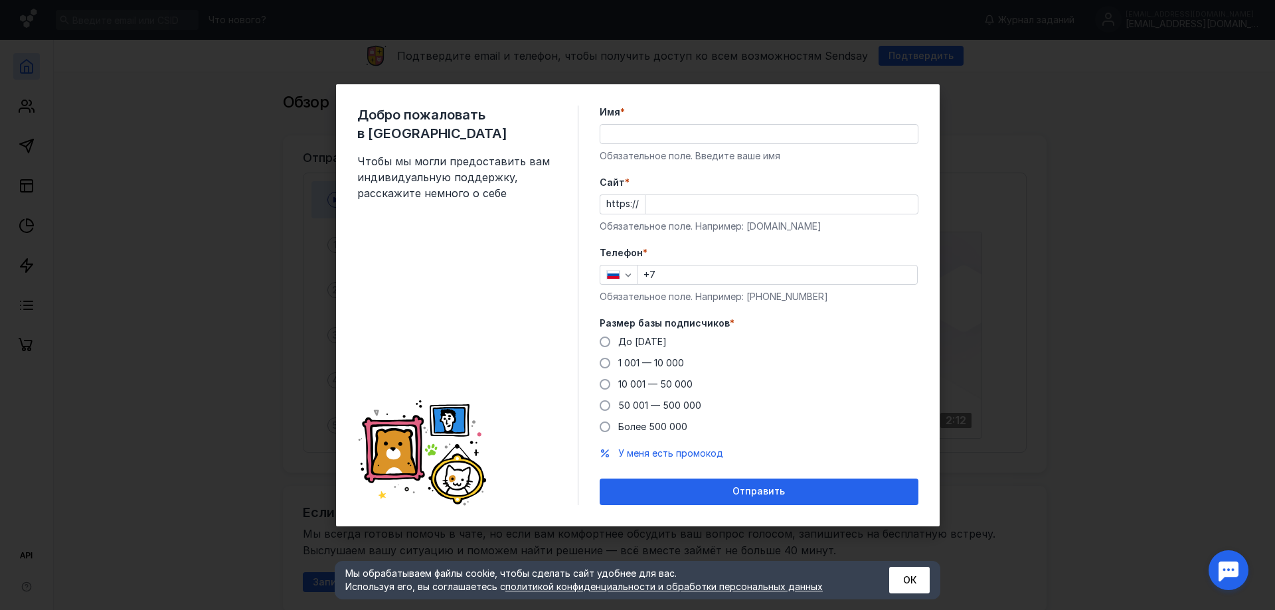
click at [726, 139] on input "Имя *" at bounding box center [758, 134] width 317 height 19
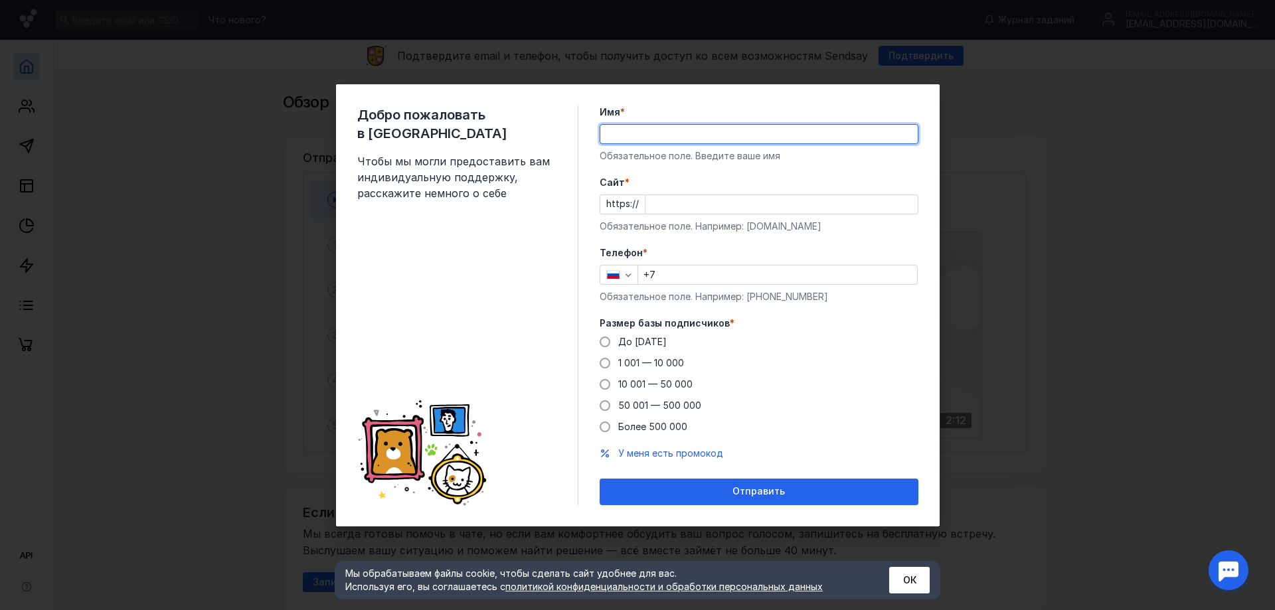
click at [726, 139] on input "Имя *" at bounding box center [758, 134] width 317 height 19
type input "[PERSON_NAME]"
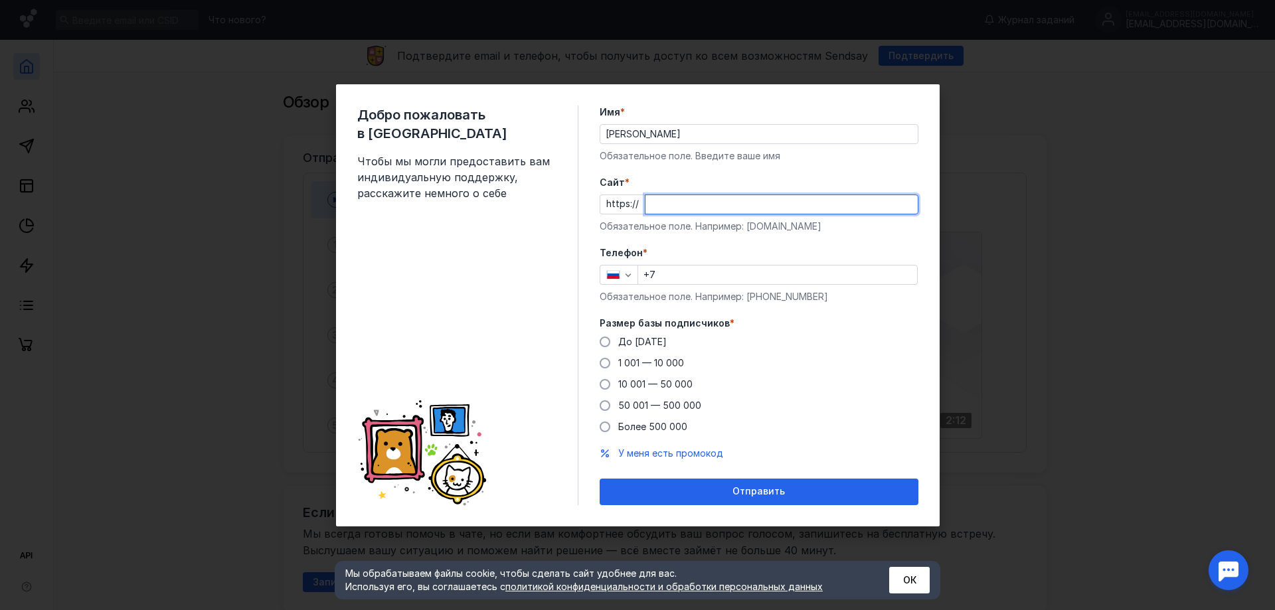
click at [713, 197] on input "Cайт *" at bounding box center [782, 204] width 272 height 19
type input "[DOMAIN_NAME]"
click at [710, 279] on input "+7" at bounding box center [777, 275] width 279 height 19
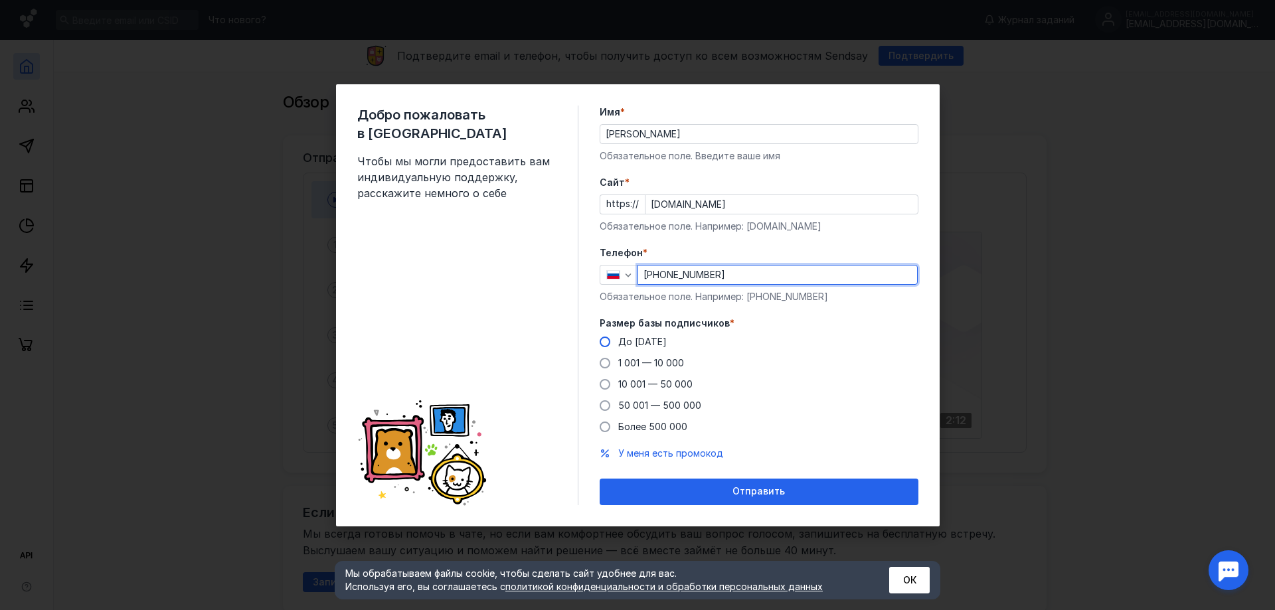
type input "[PHONE_NUMBER]"
click at [630, 343] on span "До [DATE]" at bounding box center [642, 341] width 48 height 11
click at [0, 0] on input "До [DATE]" at bounding box center [0, 0] width 0 height 0
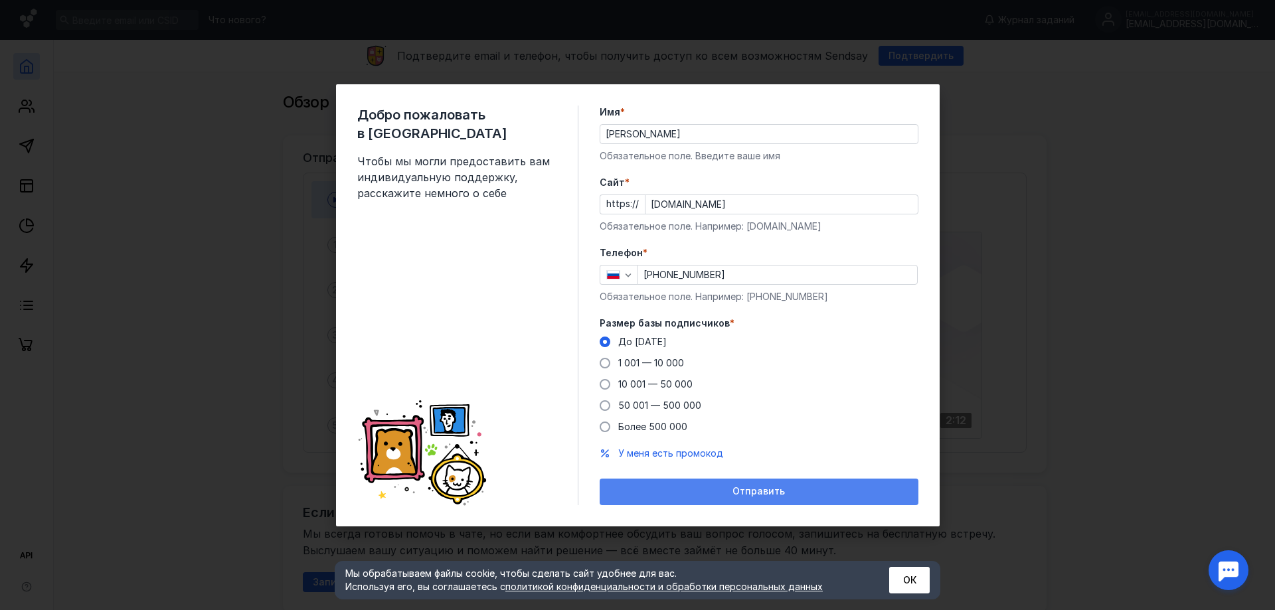
click at [770, 494] on span "Отправить" at bounding box center [759, 491] width 52 height 11
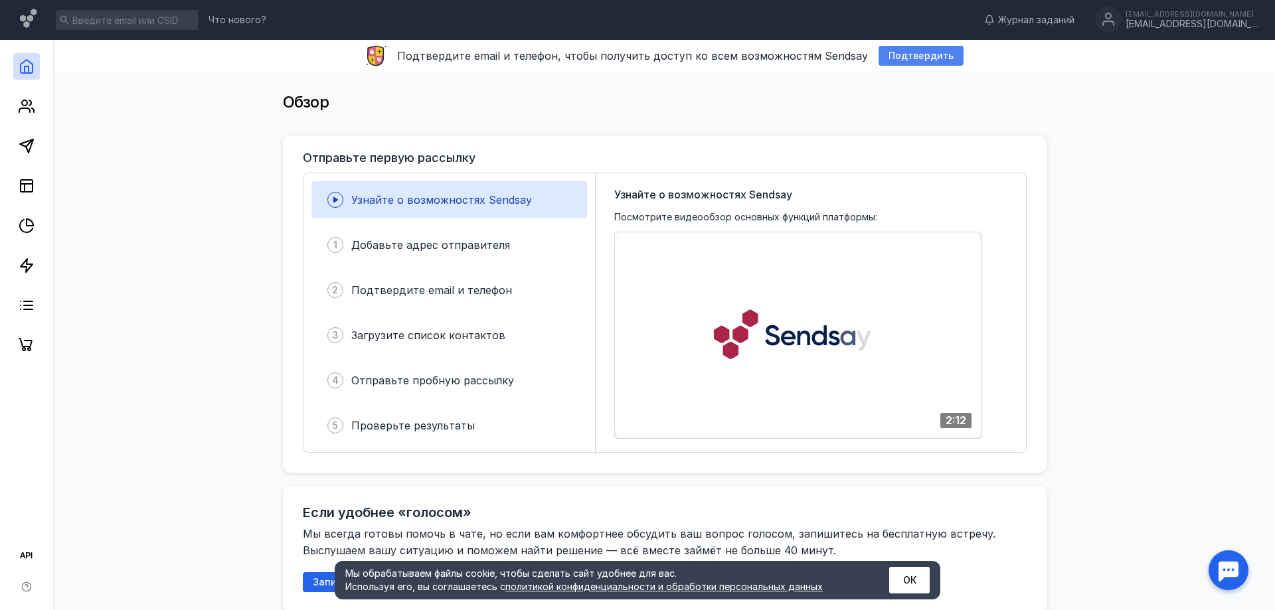
click at [924, 56] on span "Подтвердить" at bounding box center [921, 55] width 65 height 11
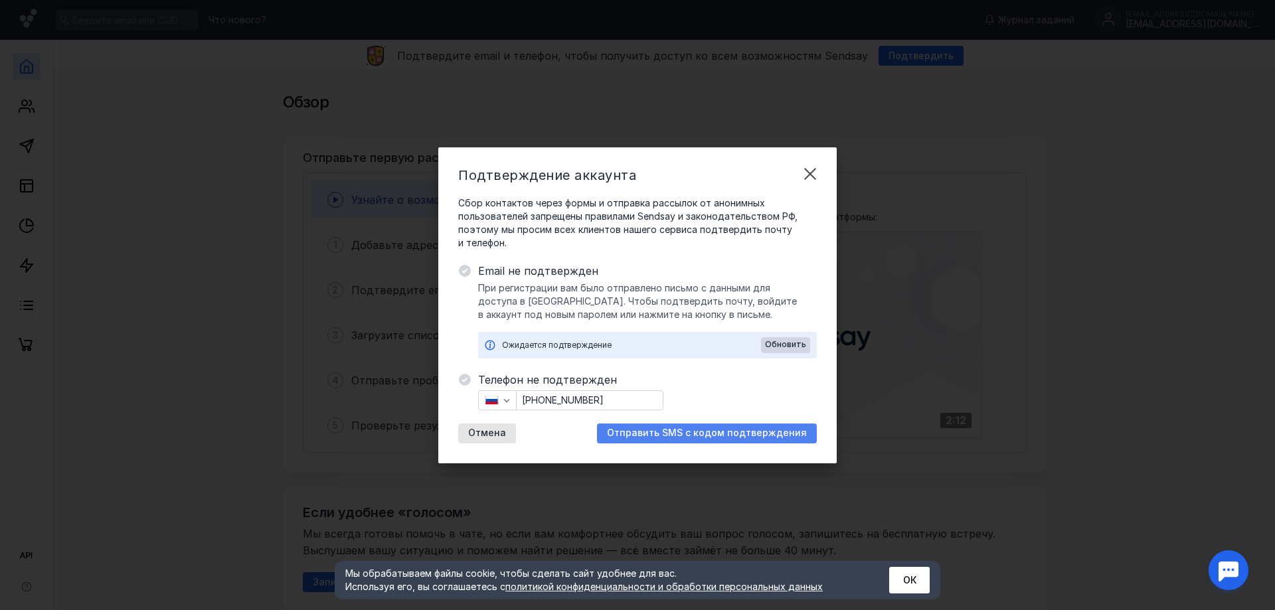
click at [702, 434] on span "Отправить SMS с кодом подтверждения" at bounding box center [707, 433] width 200 height 11
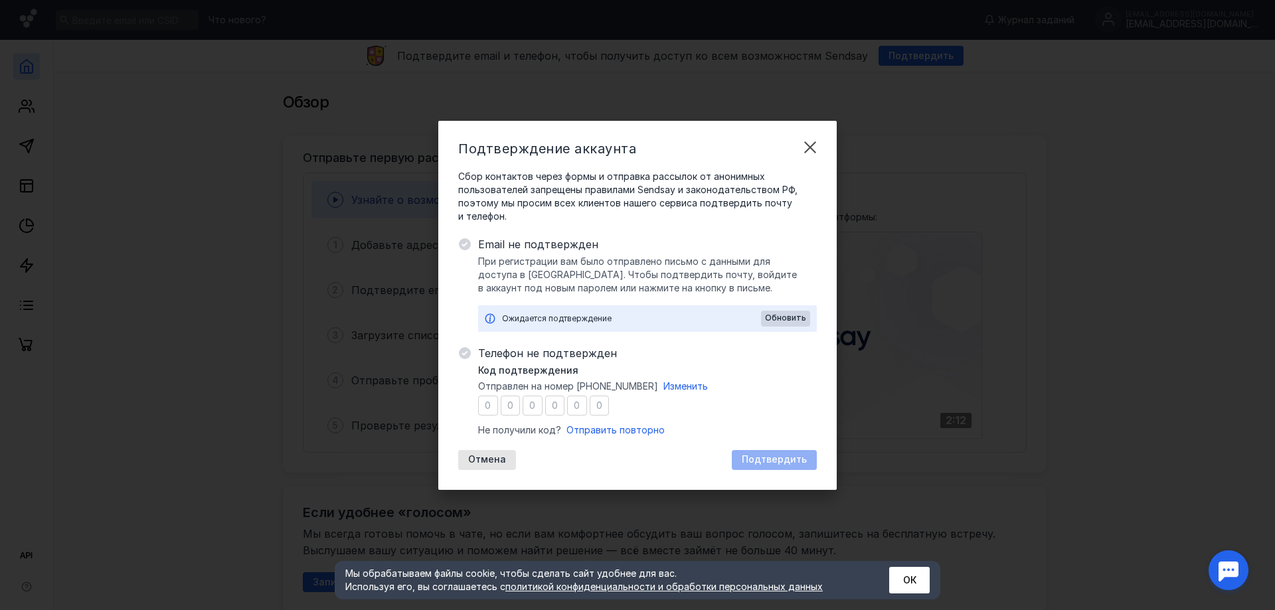
type input "2"
type input "5"
type input "9"
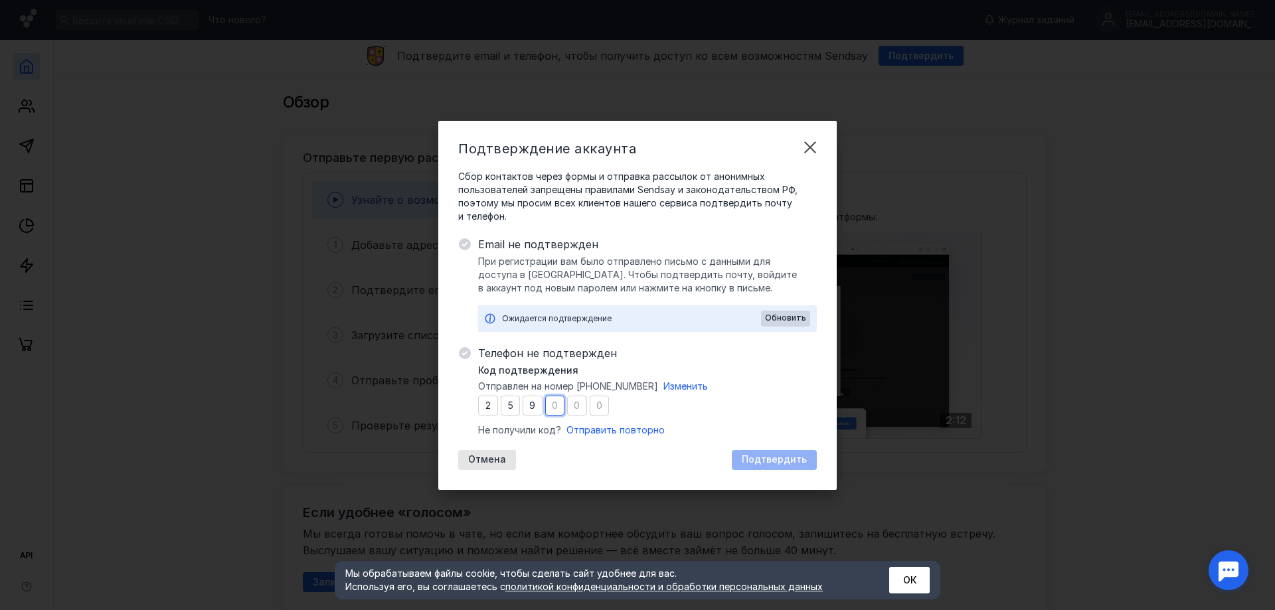
type input "9"
type input "4"
type input "7"
click at [762, 462] on span "Подтвердить" at bounding box center [774, 459] width 65 height 11
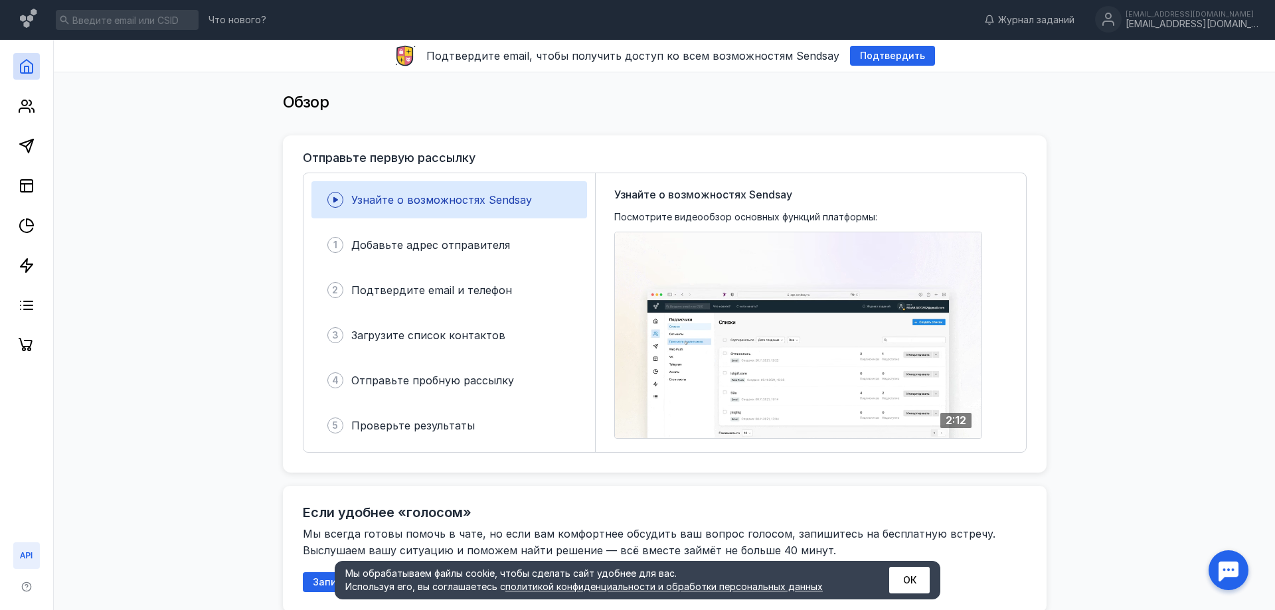
click at [33, 554] on icon at bounding box center [27, 556] width 16 height 16
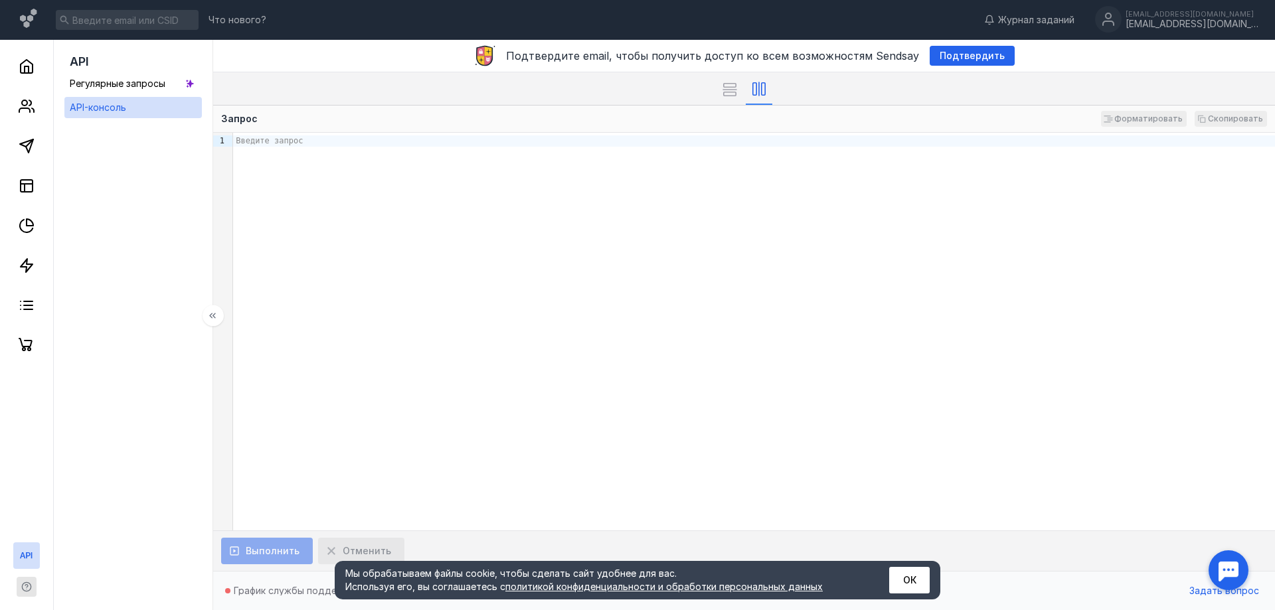
click at [21, 586] on icon "button" at bounding box center [26, 587] width 11 height 11
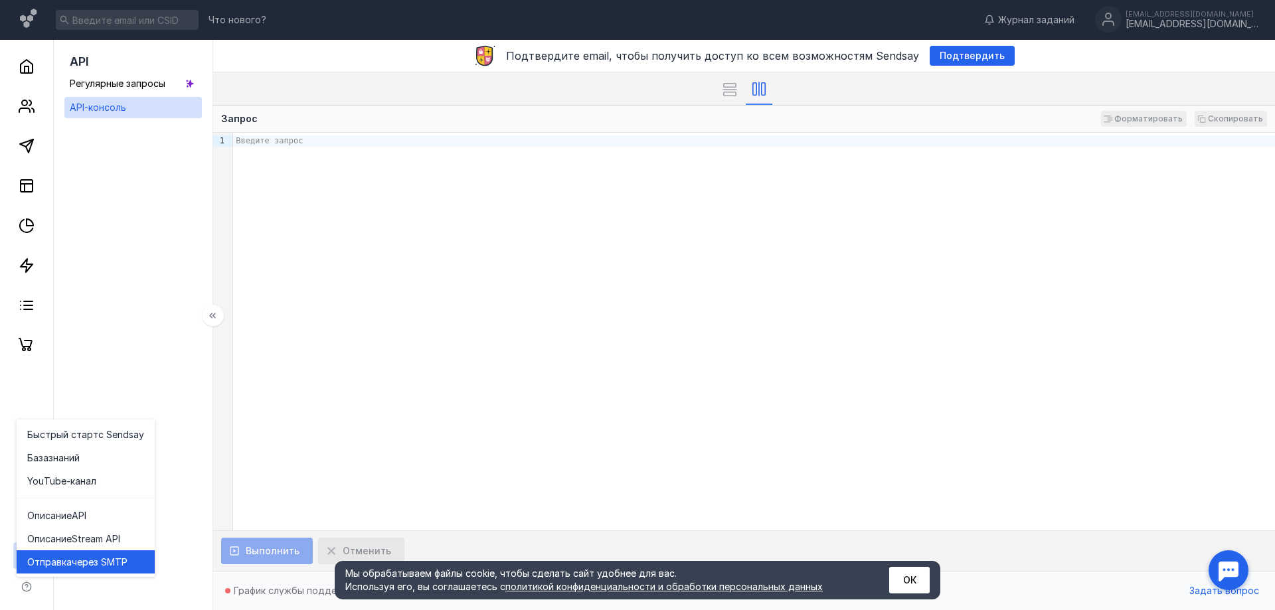
click at [76, 564] on span "через SMTP" at bounding box center [100, 562] width 56 height 13
